Goal: Task Accomplishment & Management: Complete application form

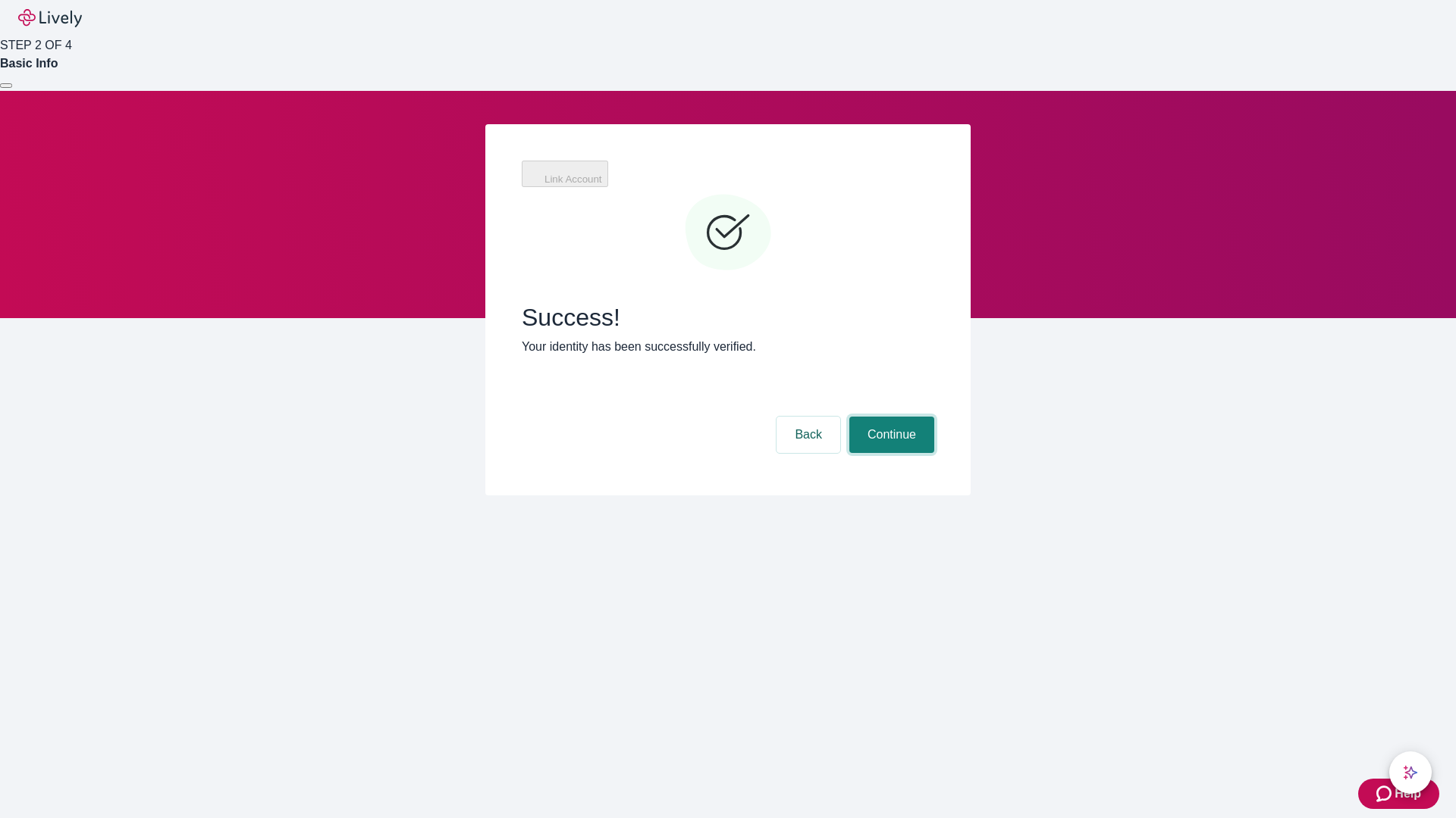
click at [889, 416] on button "Continue" at bounding box center [892, 435] width 85 height 37
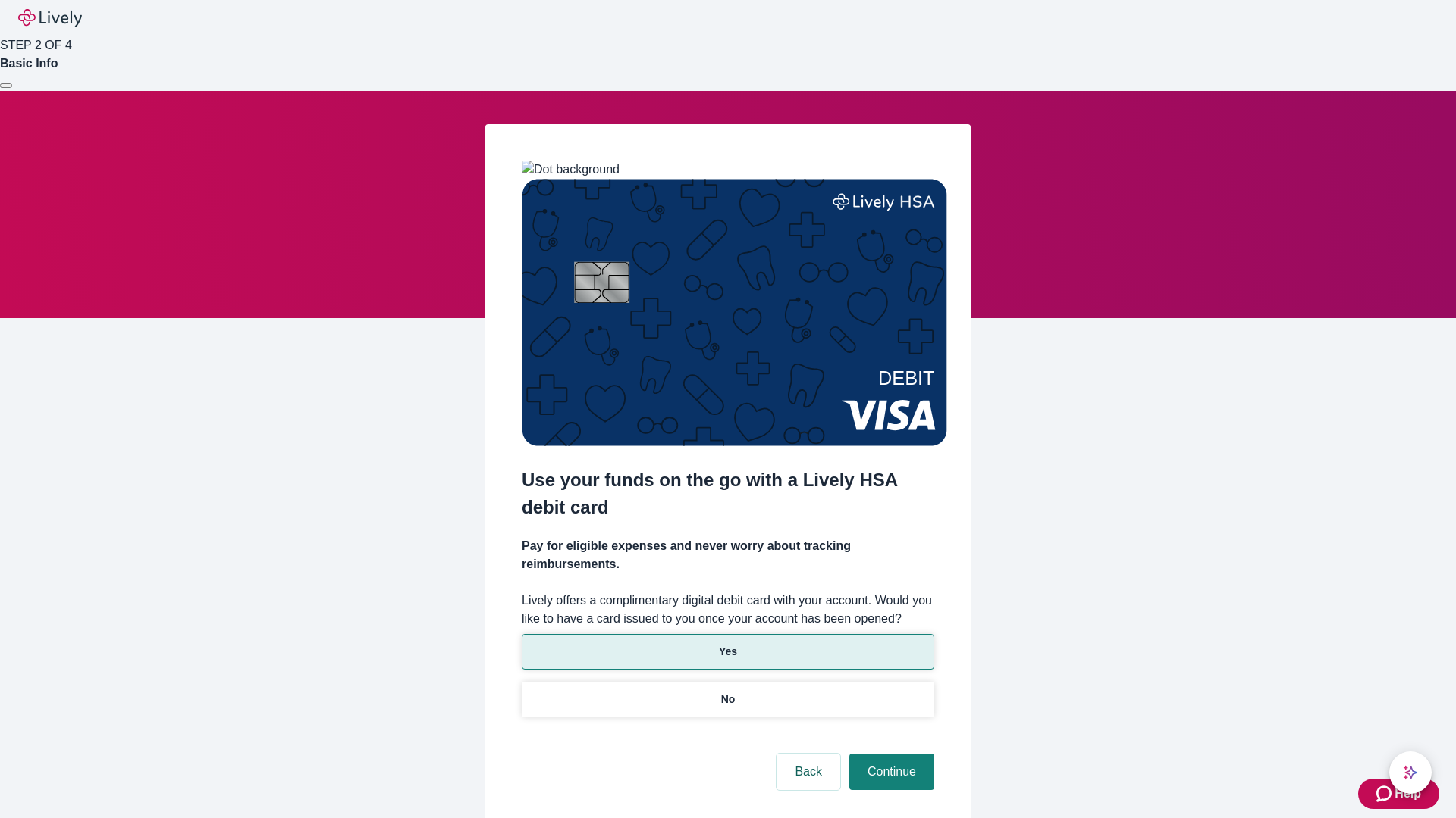
click at [727, 644] on p "Yes" at bounding box center [728, 651] width 18 height 16
click at [889, 754] on button "Continue" at bounding box center [892, 772] width 85 height 37
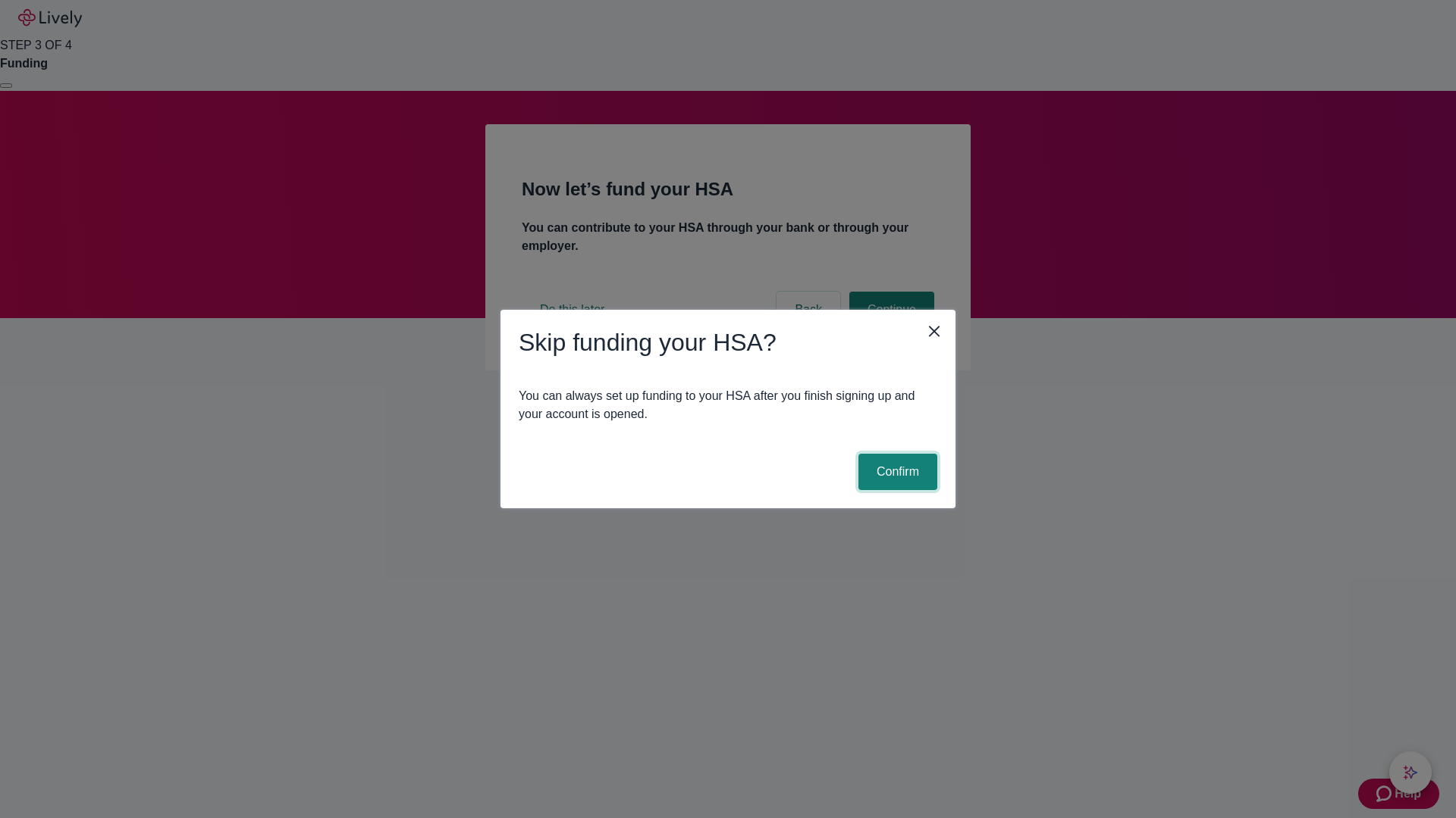
click at [896, 472] on button "Confirm" at bounding box center [897, 472] width 79 height 37
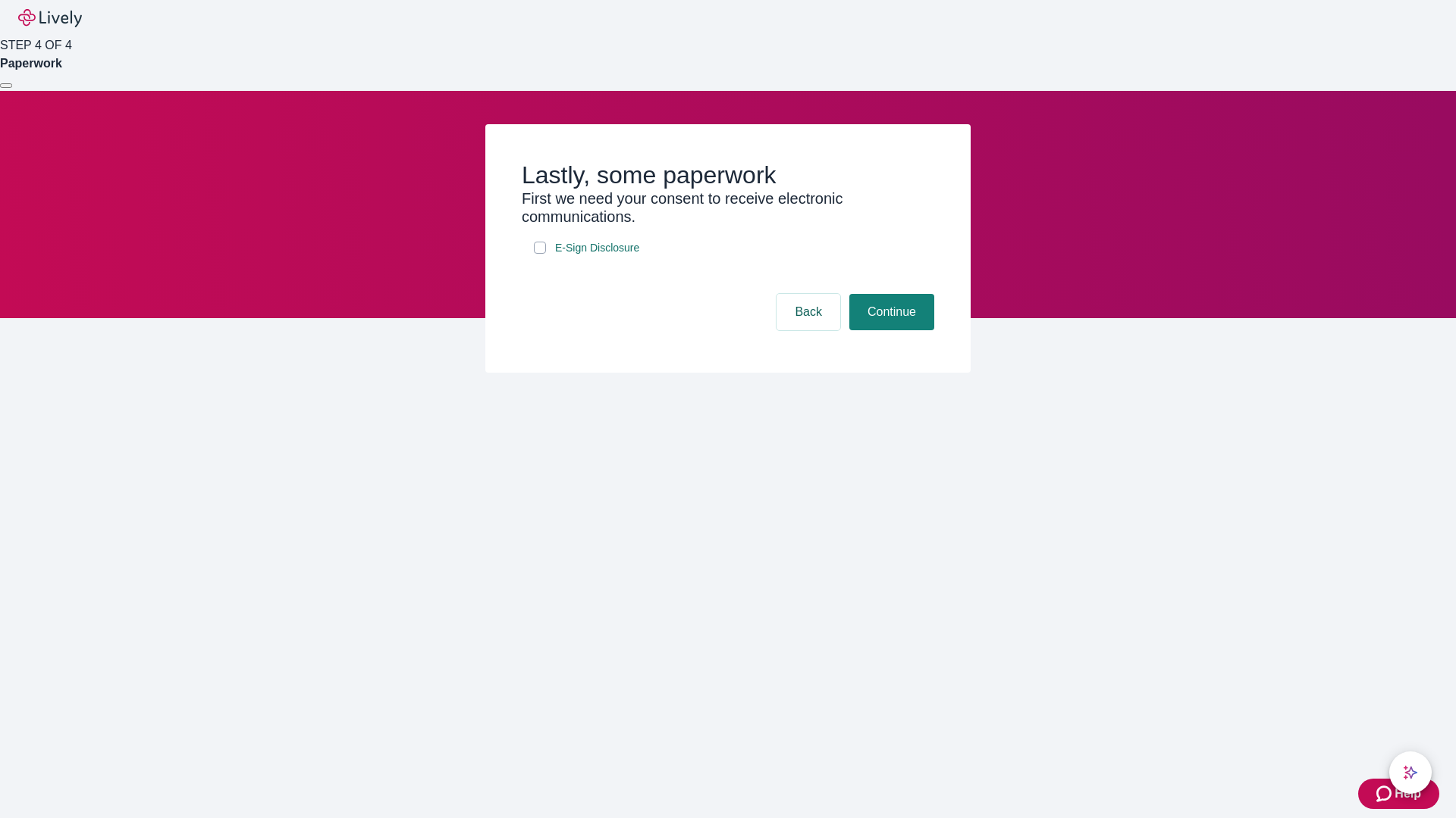
click at [540, 254] on input "E-Sign Disclosure" at bounding box center [540, 247] width 12 height 12
checkbox input "true"
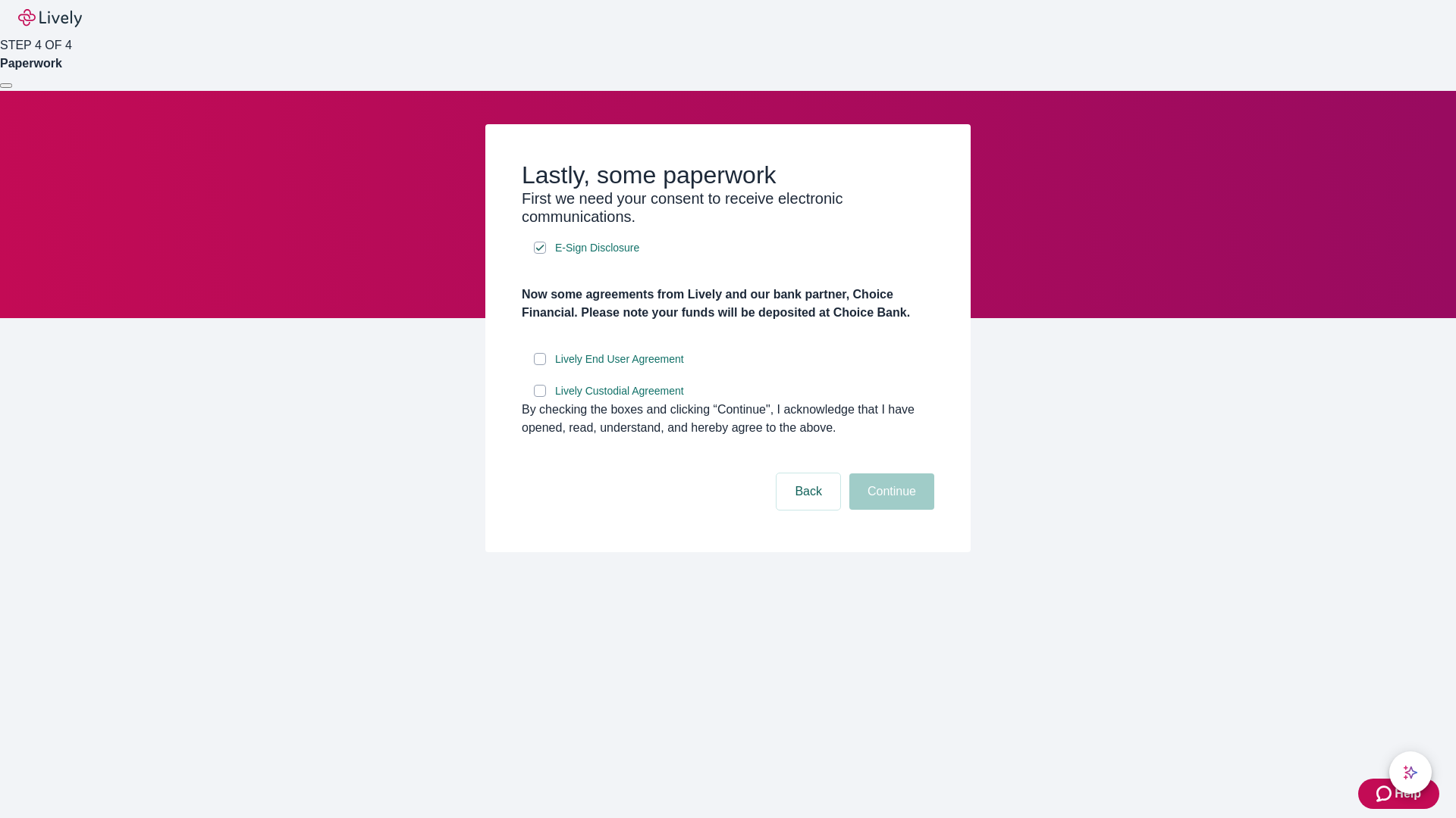
click at [540, 365] on input "Lively End User Agreement" at bounding box center [540, 359] width 12 height 12
checkbox input "true"
click at [540, 397] on input "Lively Custodial Agreement" at bounding box center [540, 391] width 12 height 12
checkbox input "true"
click at [889, 510] on button "Continue" at bounding box center [892, 492] width 85 height 37
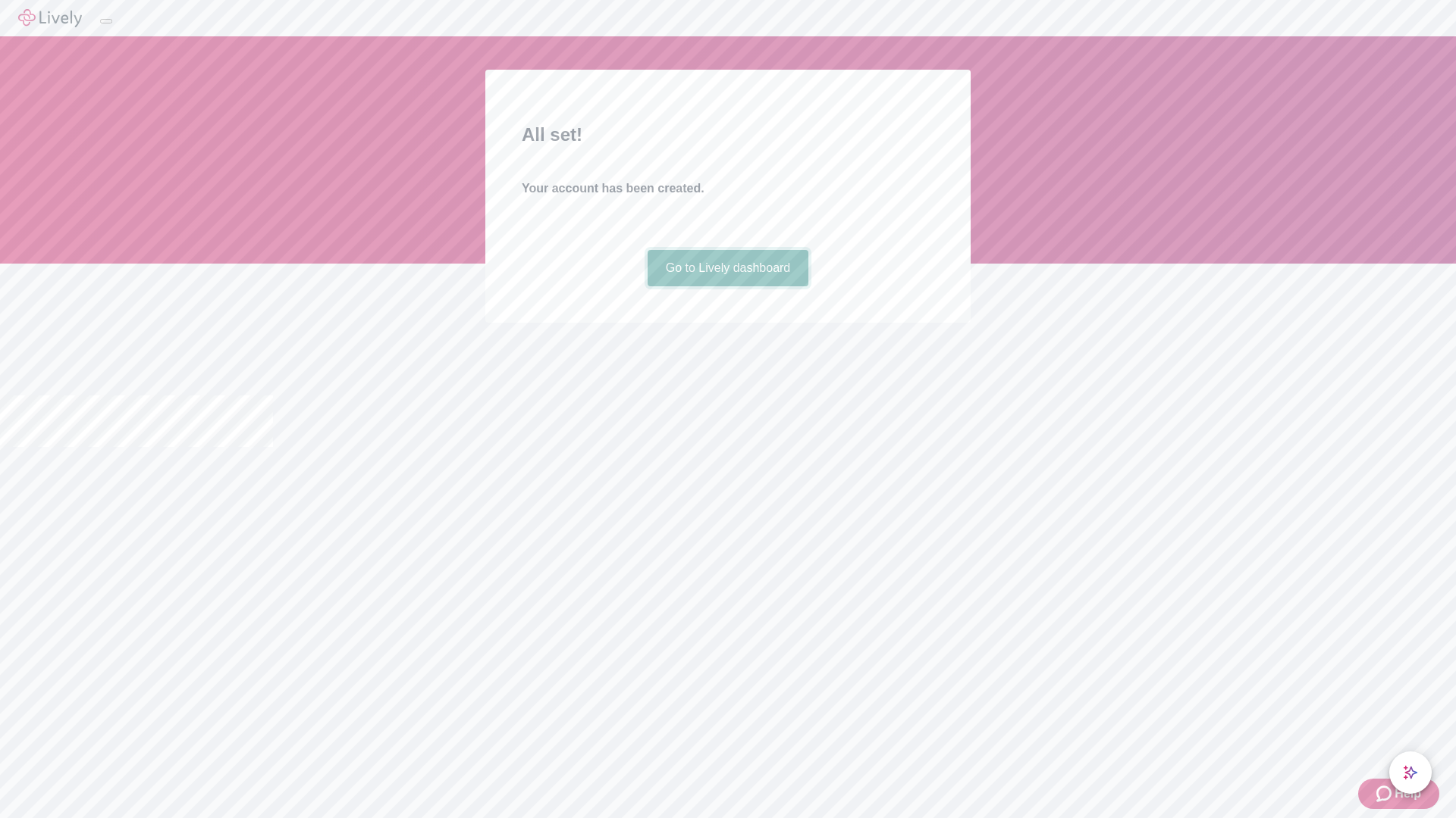
click at [727, 286] on link "Go to Lively dashboard" at bounding box center [728, 268] width 162 height 37
